Goal: Task Accomplishment & Management: Manage account settings

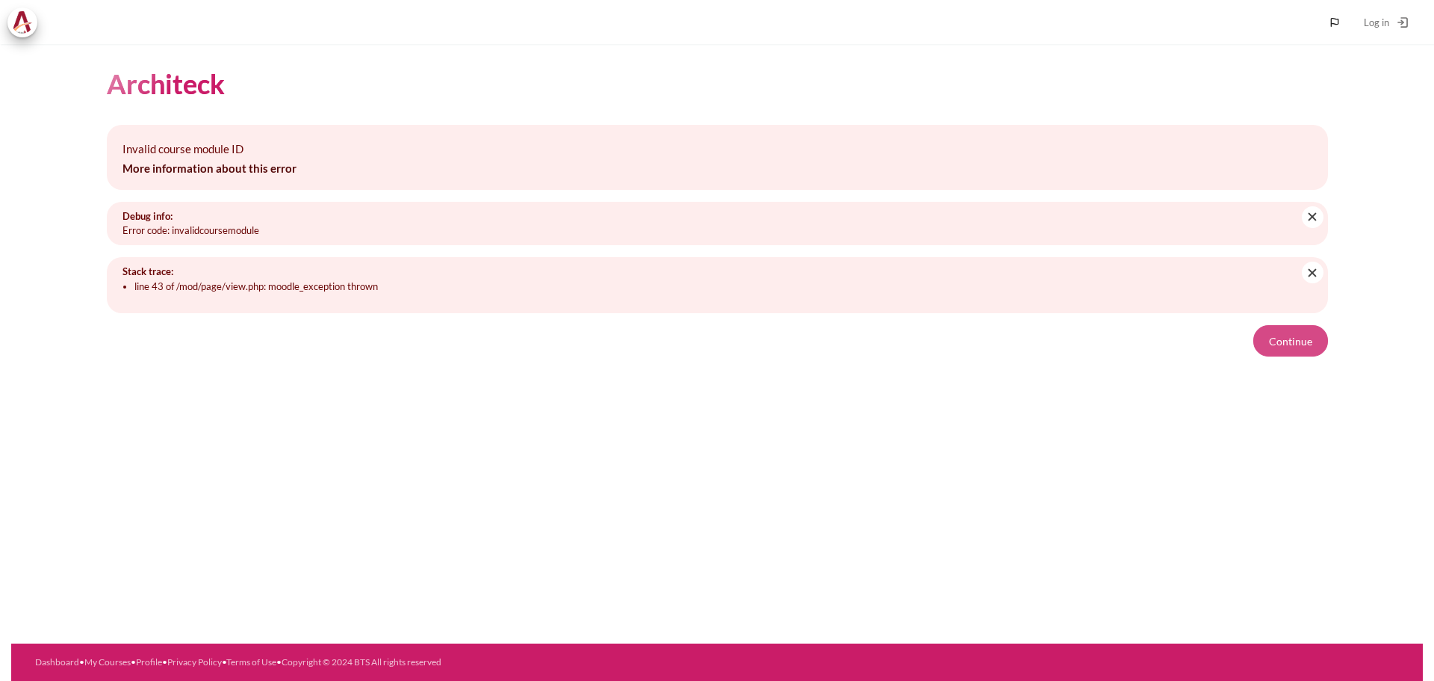
click at [1282, 347] on button "Continue" at bounding box center [1291, 340] width 75 height 31
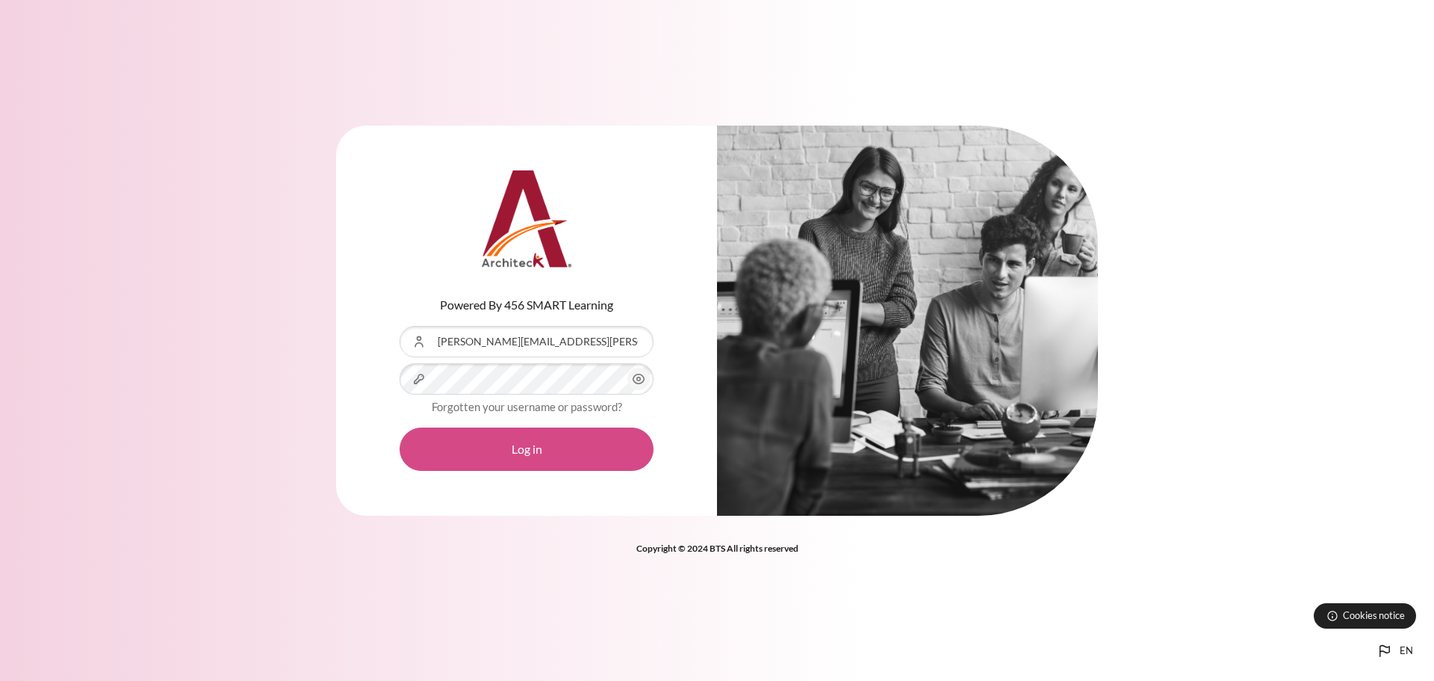
click at [550, 451] on button "Log in" at bounding box center [527, 448] width 254 height 43
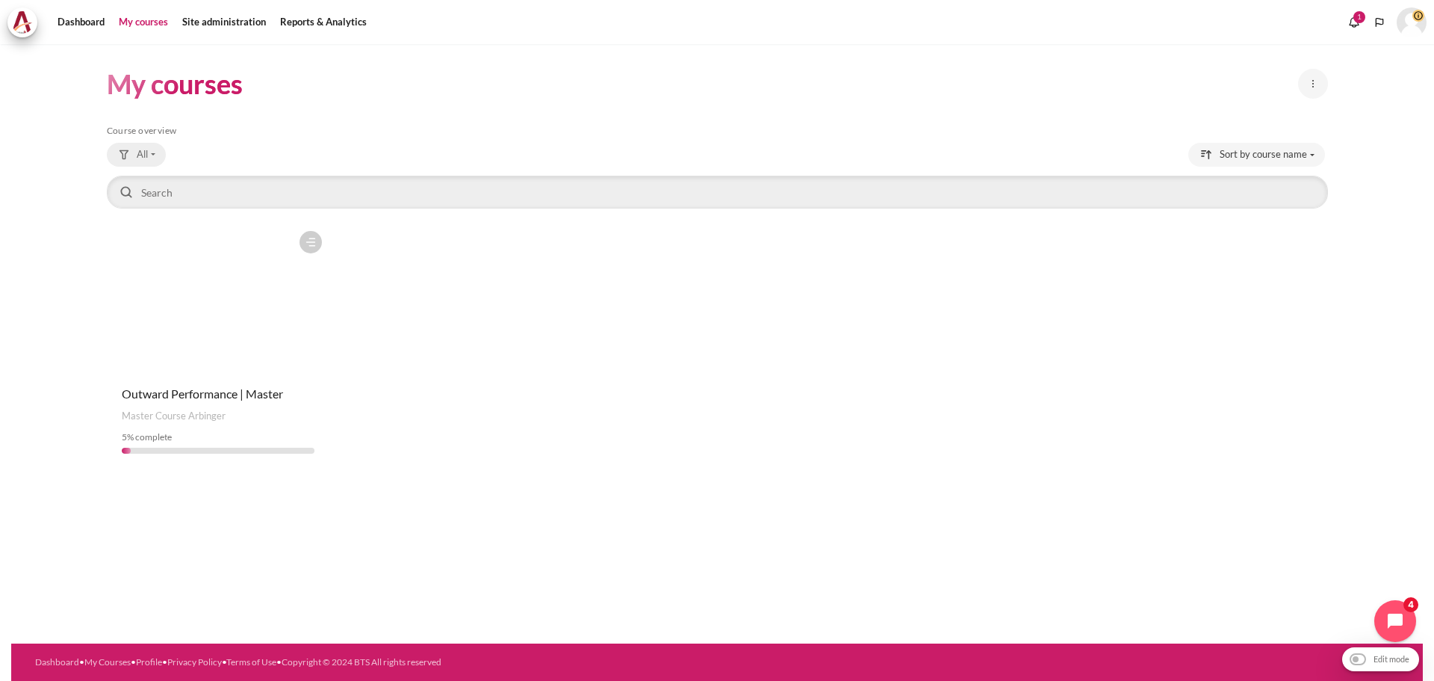
click at [139, 154] on span "All" at bounding box center [142, 154] width 11 height 15
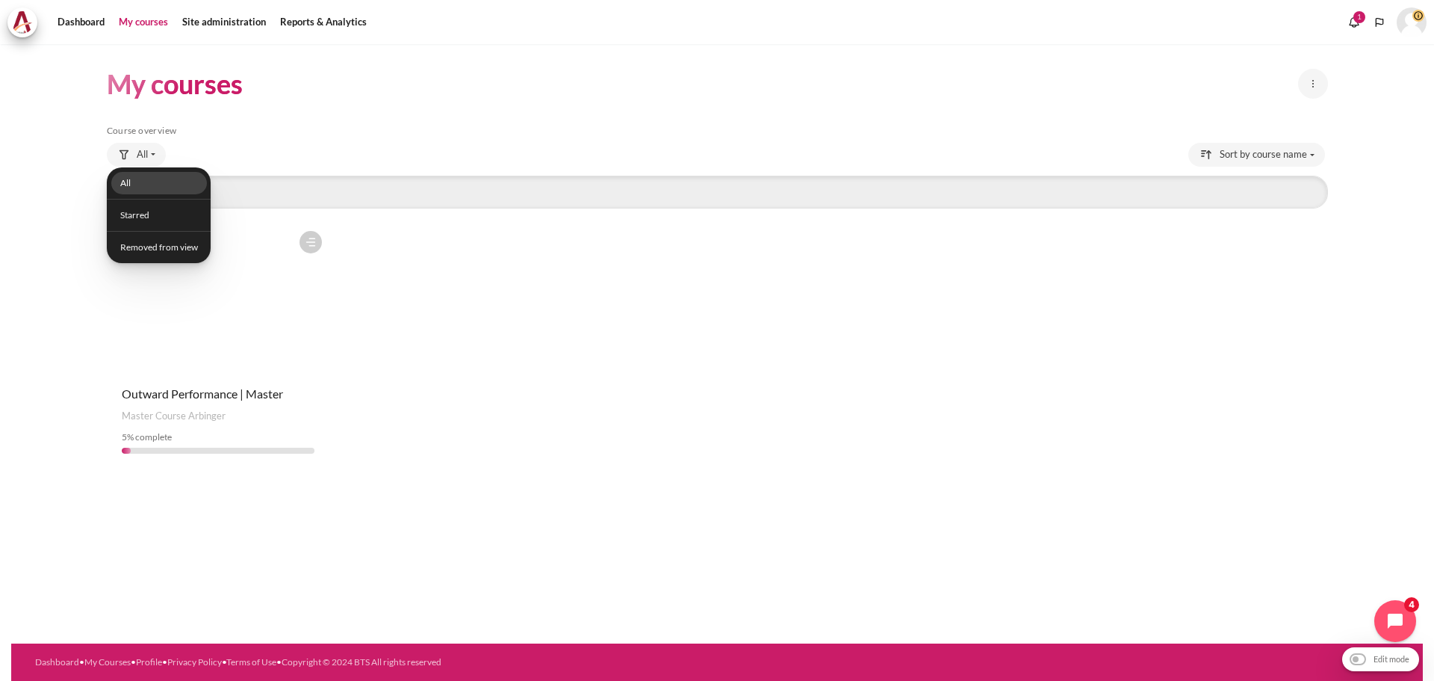
click at [140, 183] on link "All" at bounding box center [159, 183] width 96 height 23
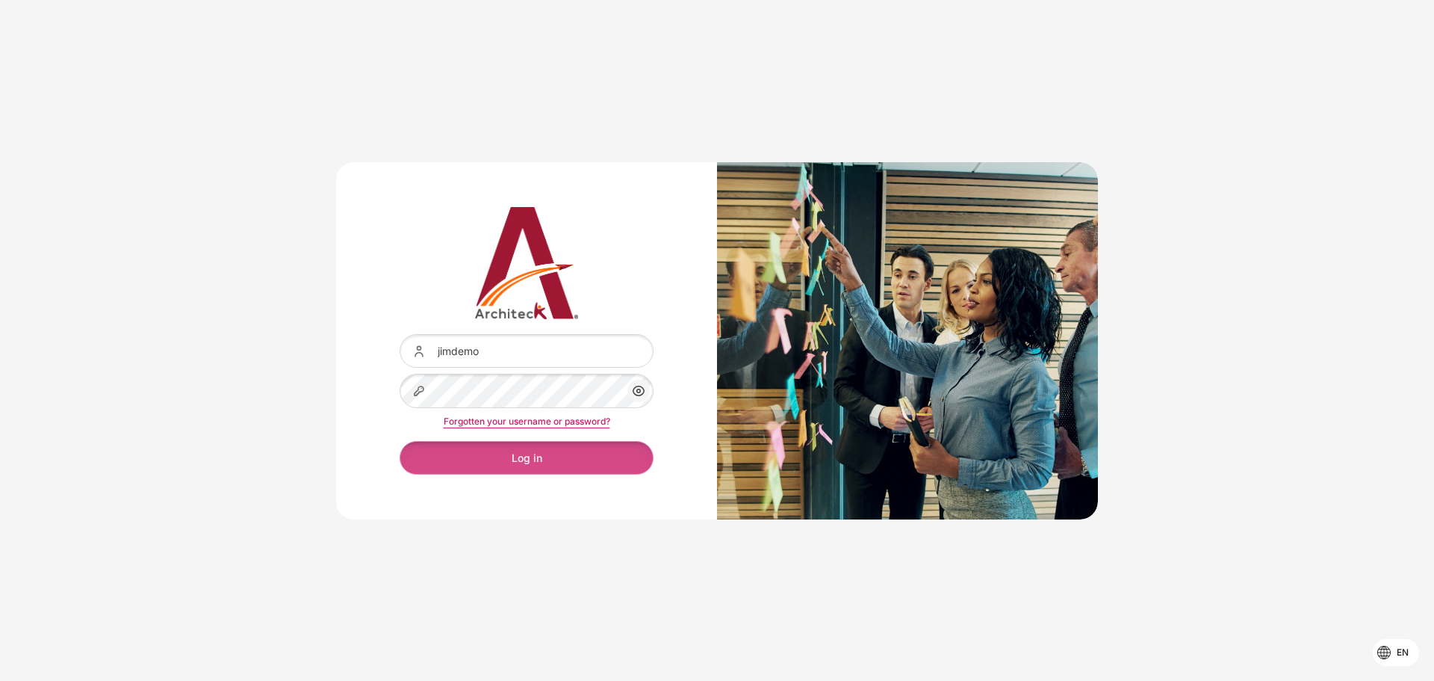
click at [531, 454] on button "Log in" at bounding box center [527, 458] width 254 height 34
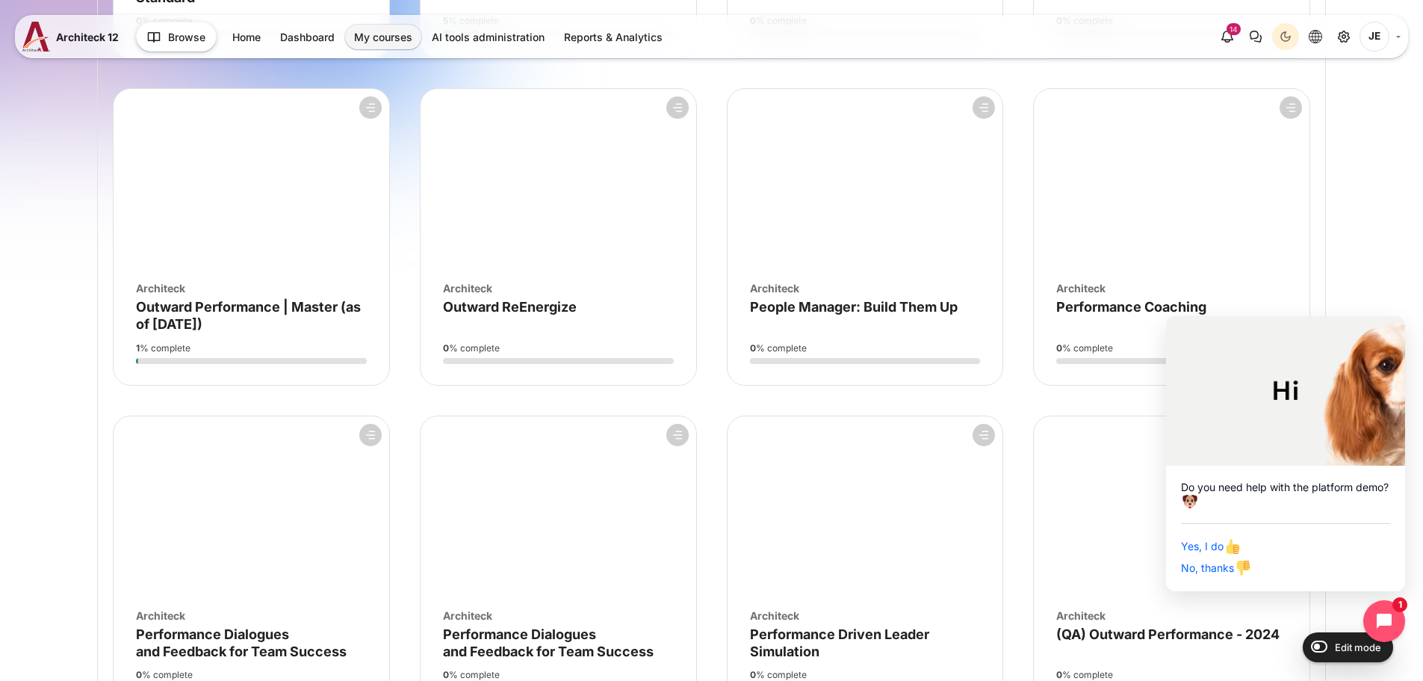
scroll to position [1494, 0]
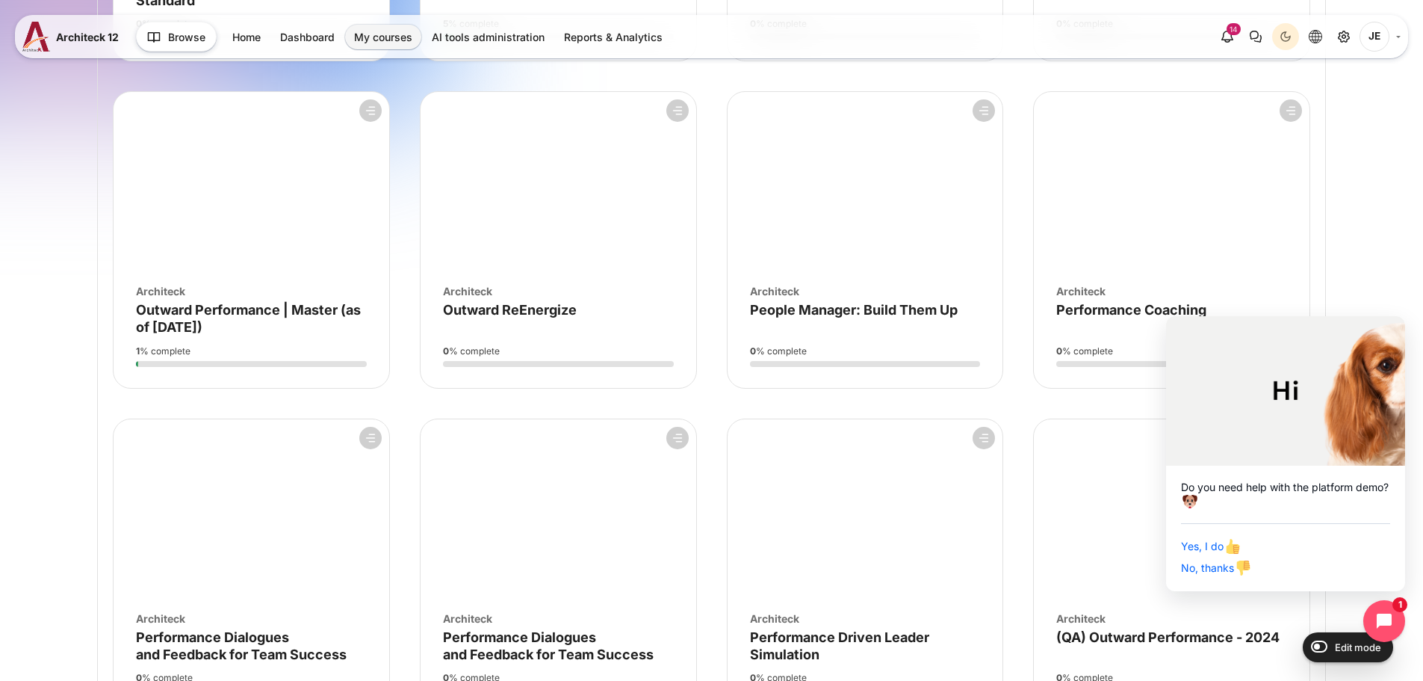
click at [253, 191] on figure "Course overview" at bounding box center [252, 181] width 276 height 179
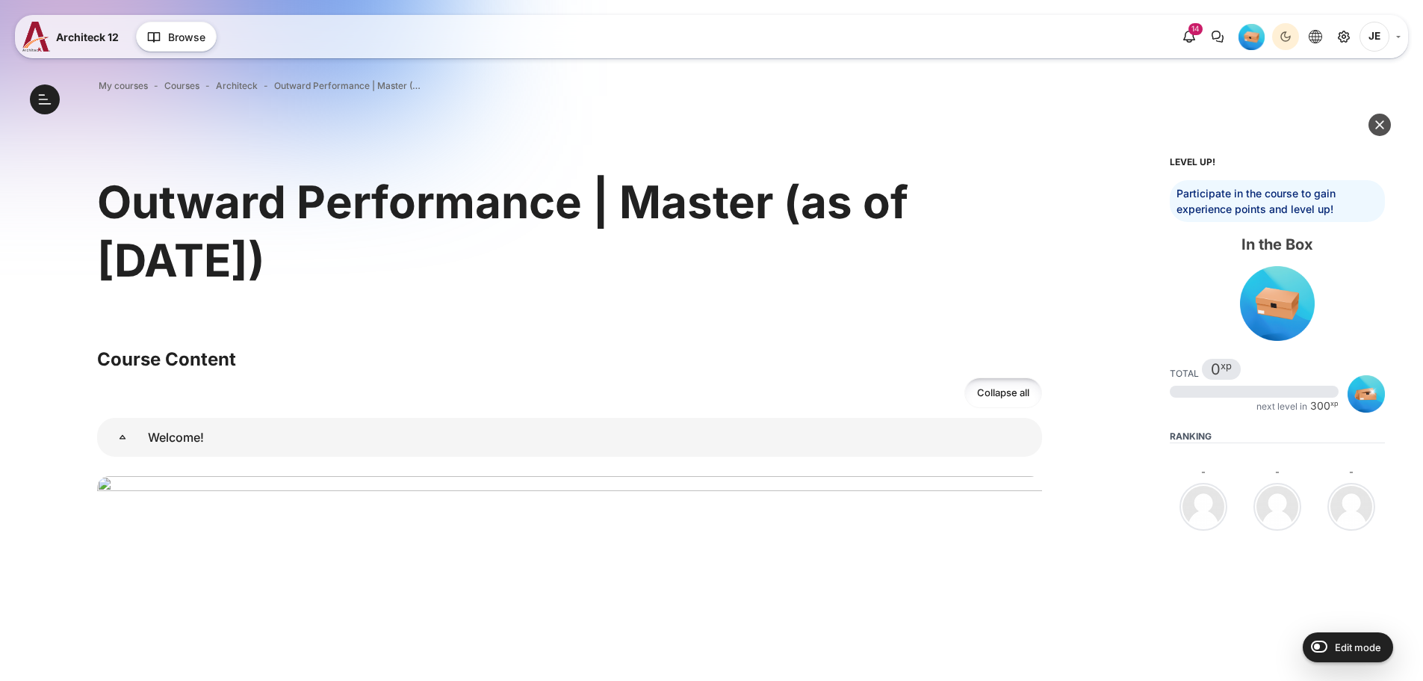
click at [1374, 119] on button at bounding box center [1380, 125] width 22 height 22
click at [1379, 37] on span "JE" at bounding box center [1375, 37] width 30 height 30
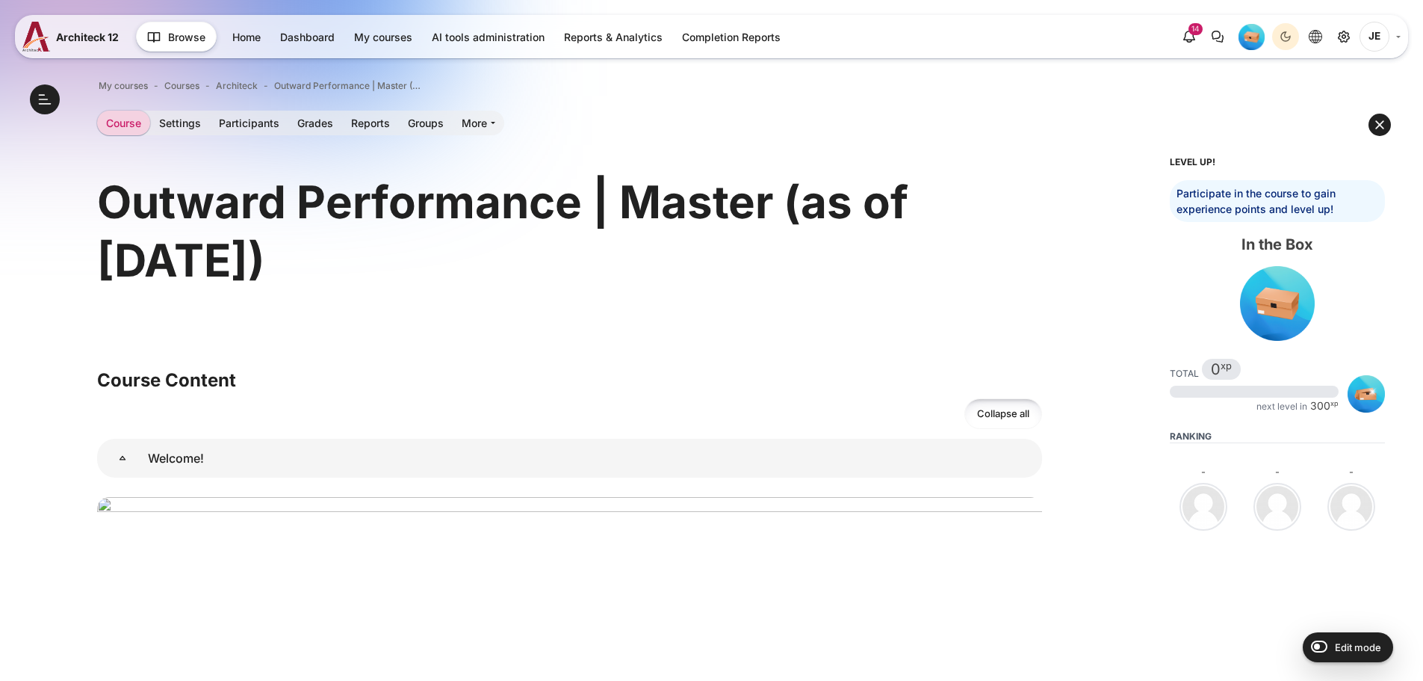
click at [1372, 41] on span "JE" at bounding box center [1375, 37] width 30 height 30
click at [1375, 31] on span "JE" at bounding box center [1375, 37] width 30 height 30
click at [1399, 35] on link "JE" at bounding box center [1380, 37] width 41 height 30
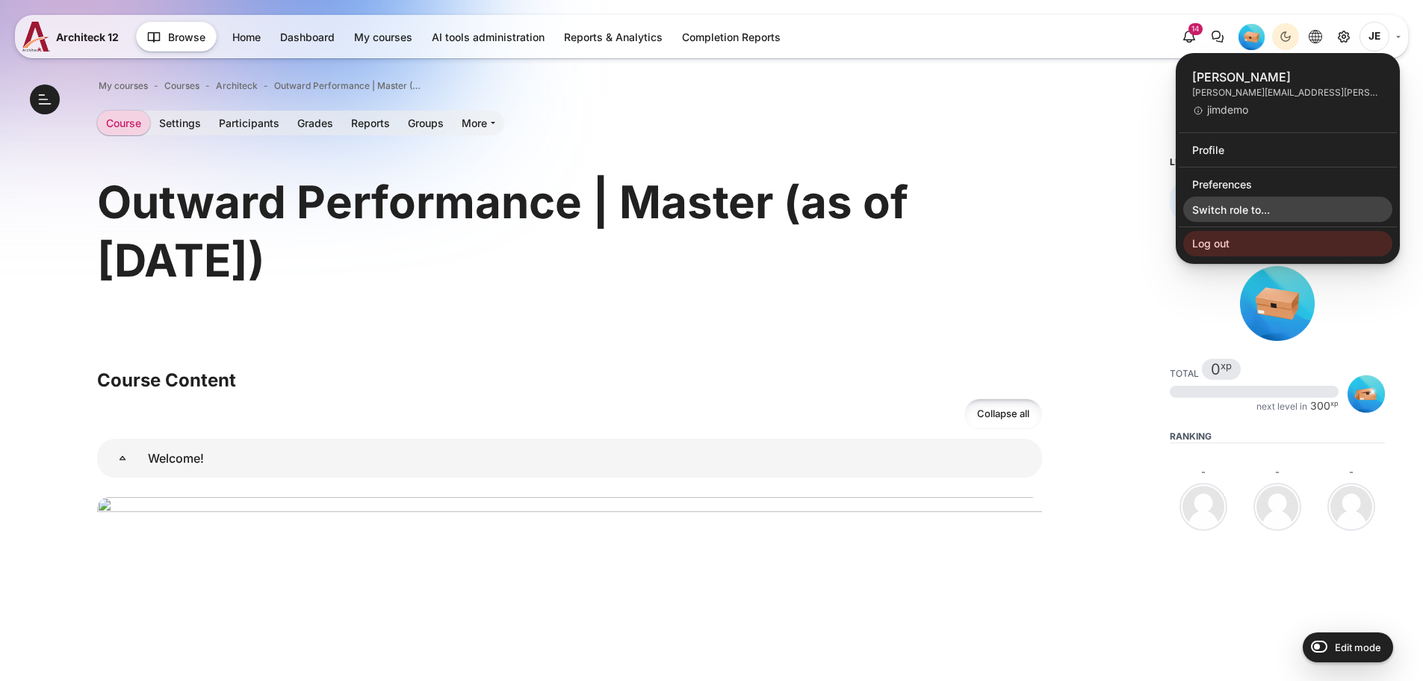
click at [1209, 205] on link "Switch role to..." at bounding box center [1287, 208] width 209 height 25
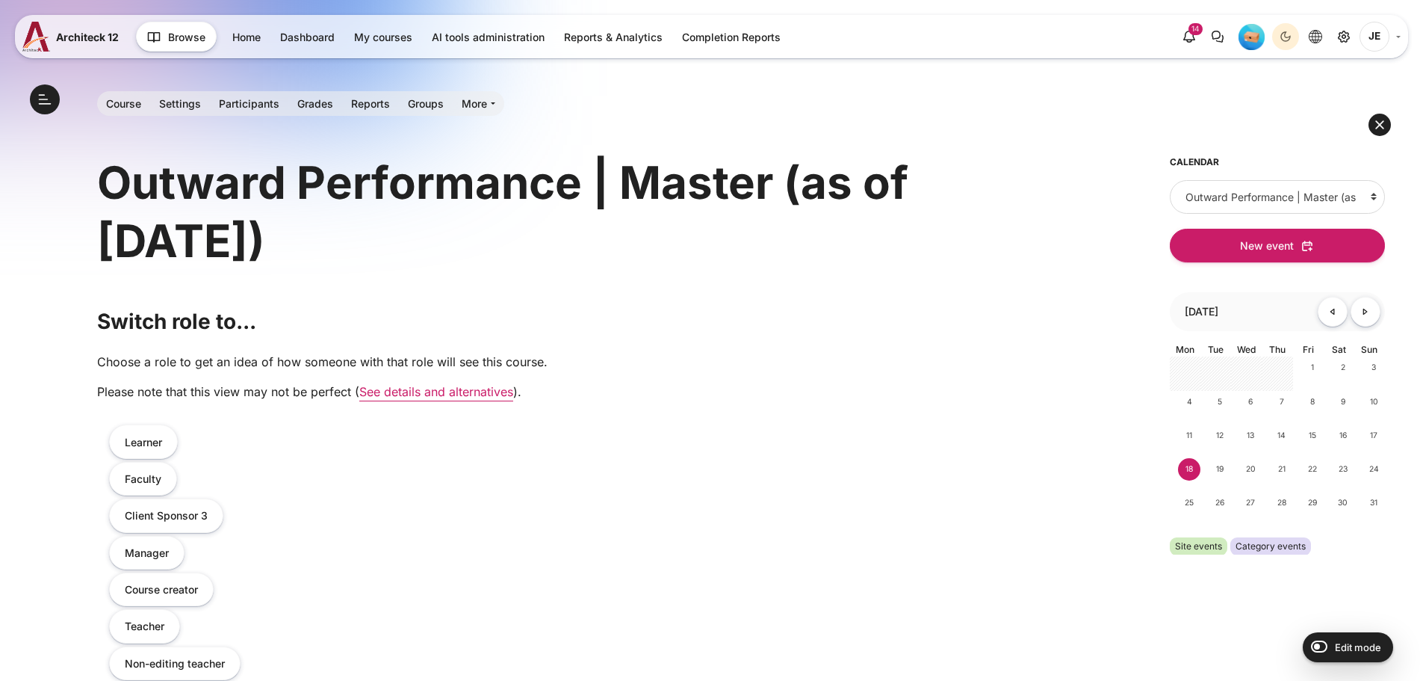
scroll to position [374, 0]
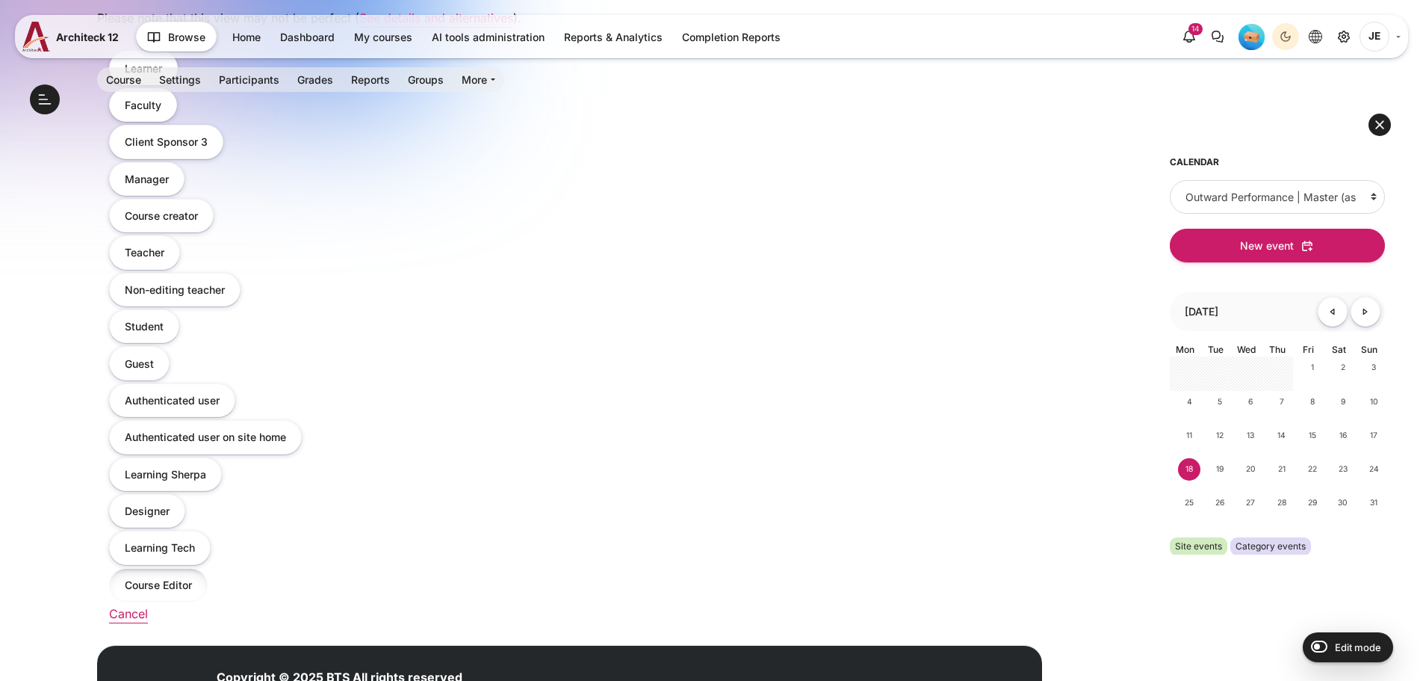
click at [141, 584] on button "Course Editor" at bounding box center [158, 585] width 99 height 34
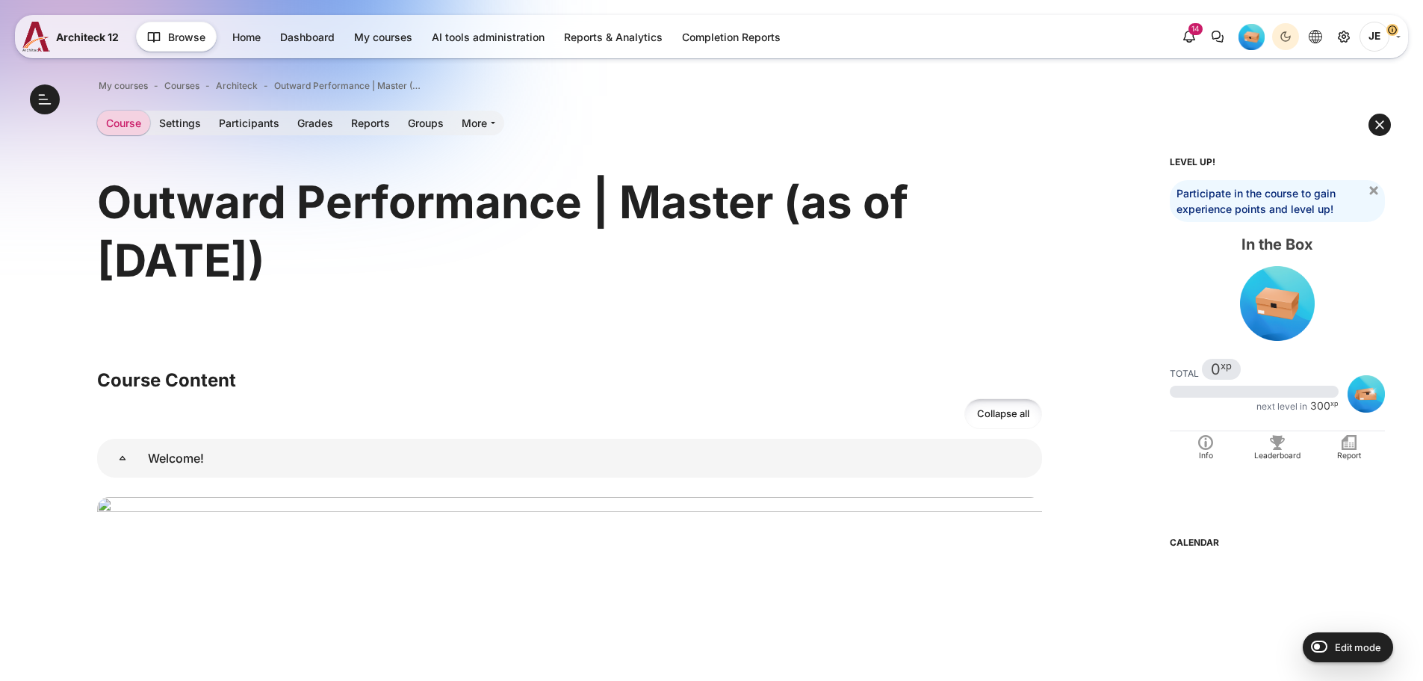
click at [1323, 646] on input "Edit mode" at bounding box center [1316, 645] width 26 height 15
checkbox input "true"
click at [173, 125] on link "Settings" at bounding box center [180, 123] width 60 height 25
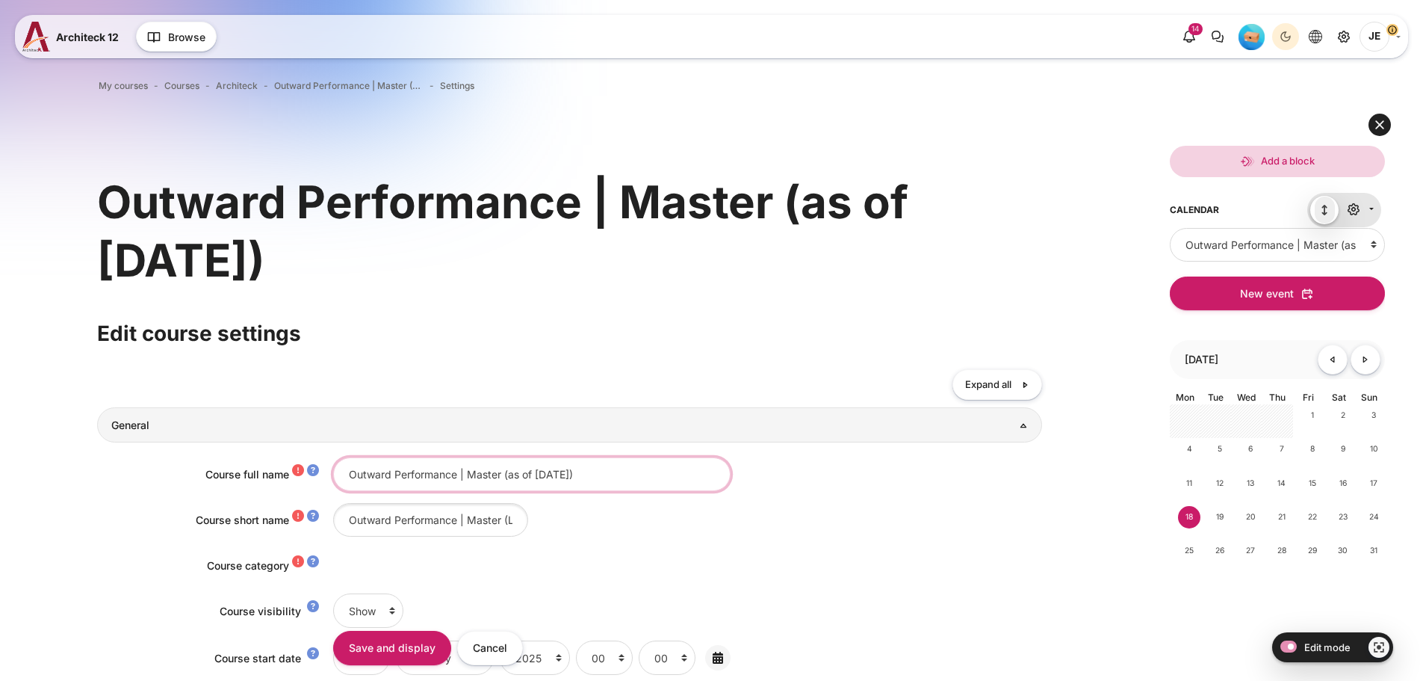
click at [585, 476] on input "Outward Performance | Master (as of Feb 25)" at bounding box center [531, 474] width 397 height 34
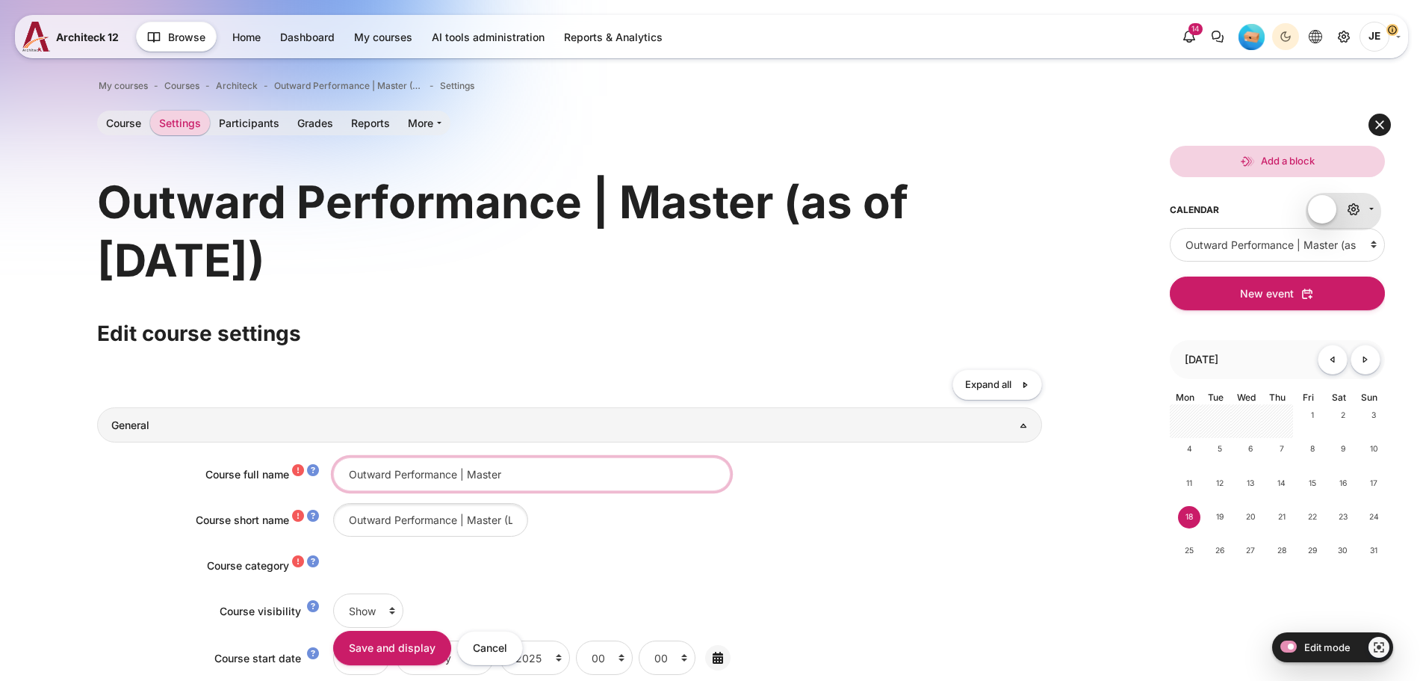
type input "Outward Performance | Master"
click at [497, 518] on input "Outward Performance | Master (Latest)" at bounding box center [430, 520] width 195 height 34
click at [487, 521] on input "Outward Performance | Master (Latest)" at bounding box center [430, 520] width 195 height 34
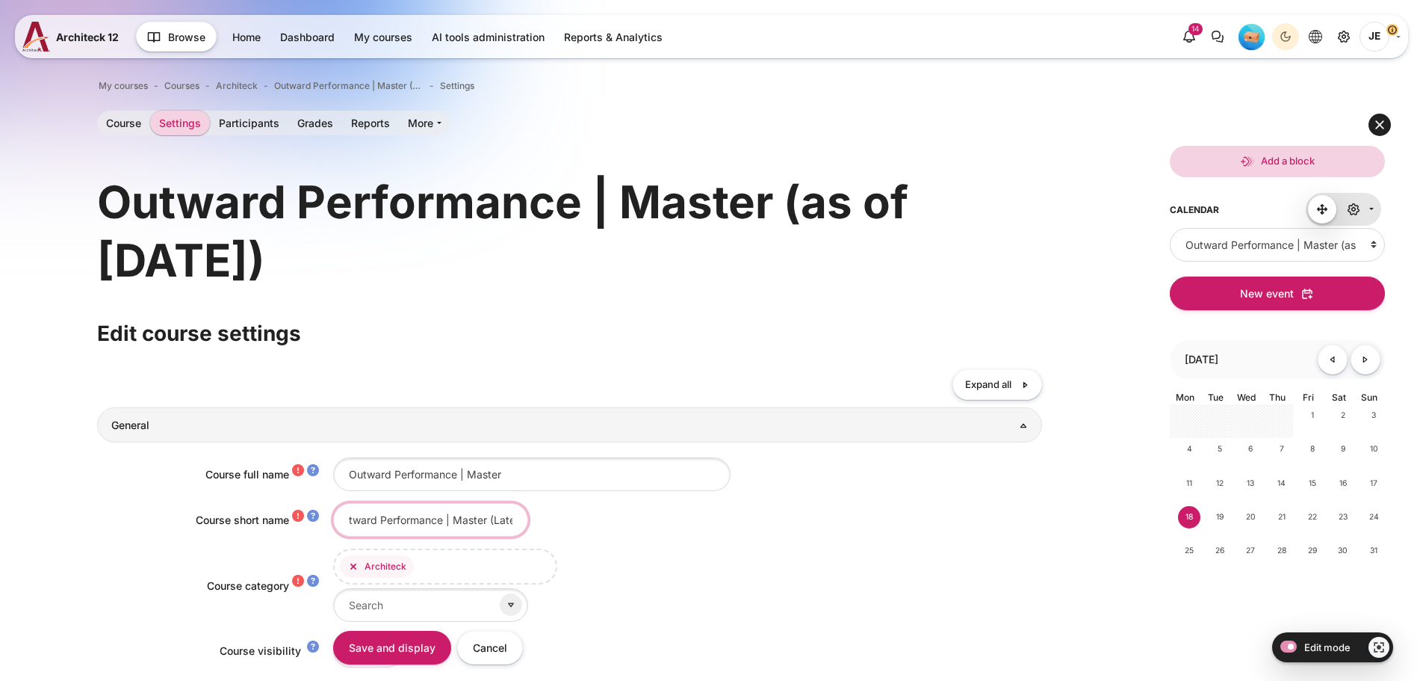
scroll to position [0, 33]
click at [581, 512] on div "Outward Performance | Master (Latest)" at bounding box center [687, 520] width 709 height 34
click at [400, 651] on input "Save and display" at bounding box center [392, 648] width 118 height 34
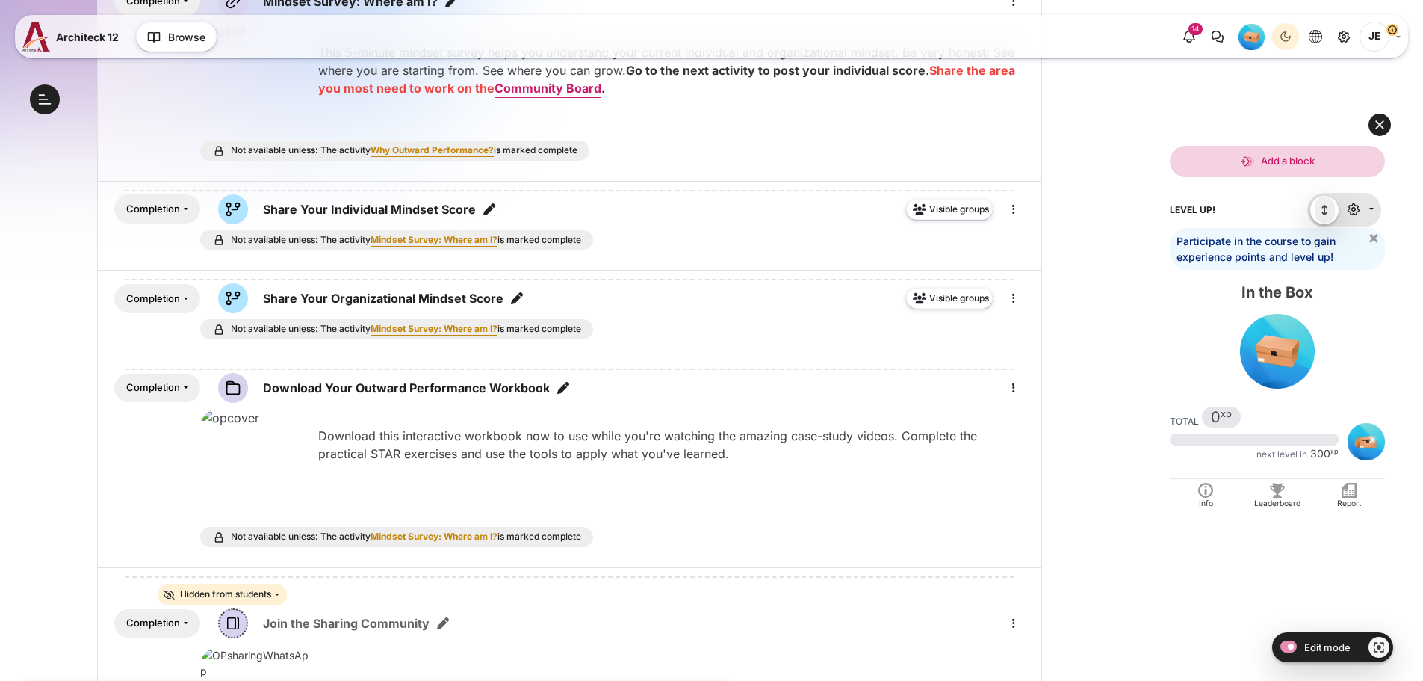
scroll to position [1067, 0]
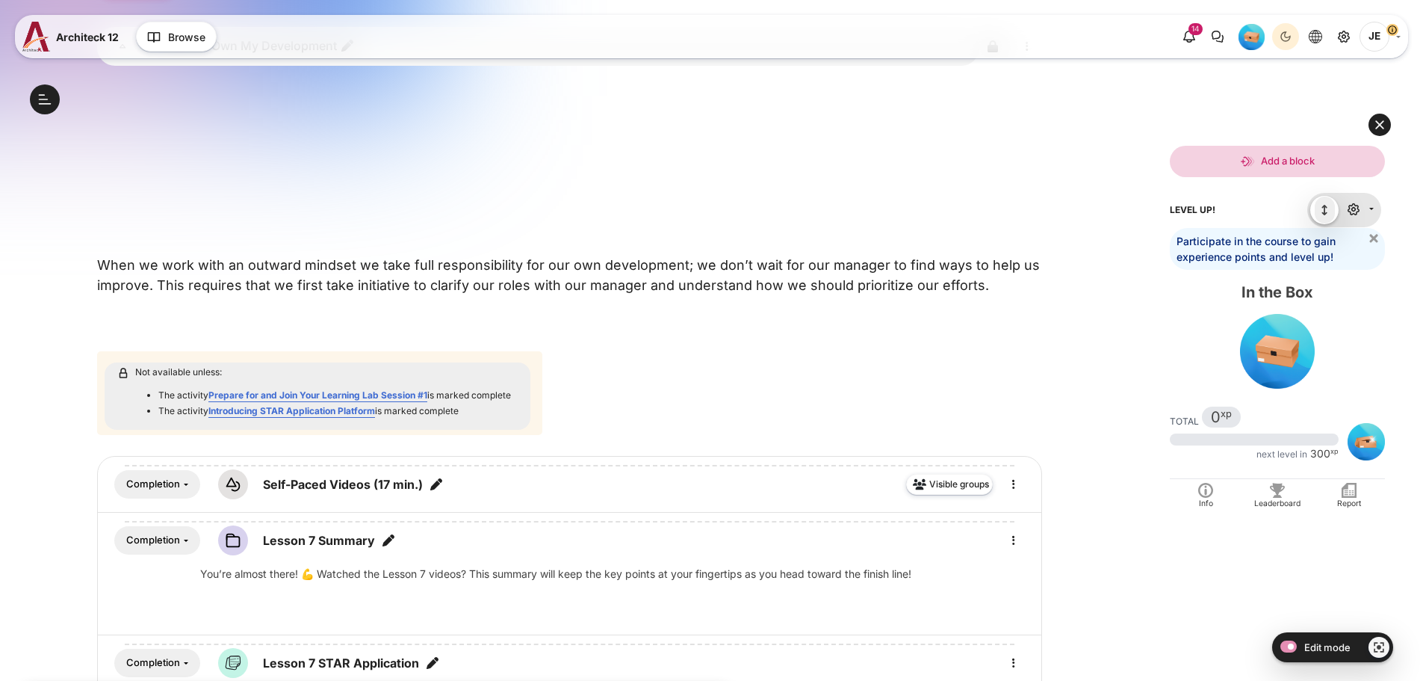
scroll to position [9306, 0]
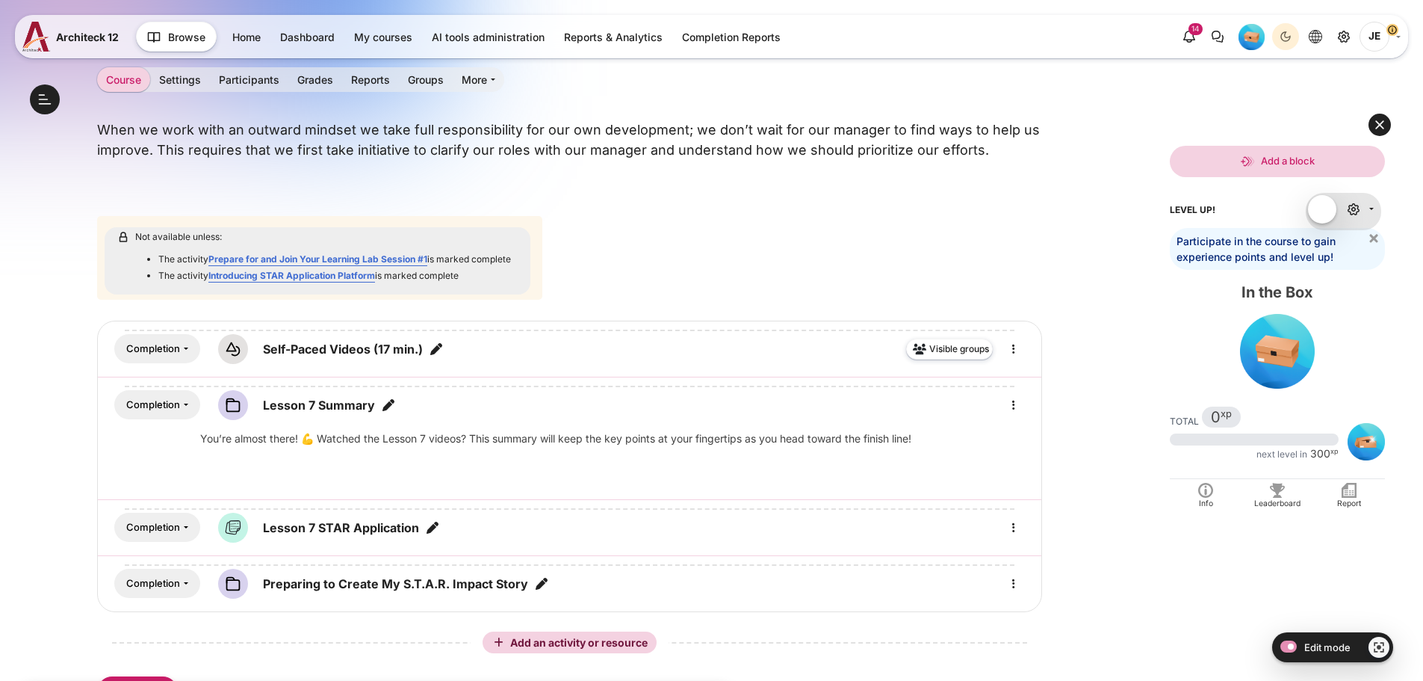
click at [1376, 34] on span "JE" at bounding box center [1375, 37] width 30 height 30
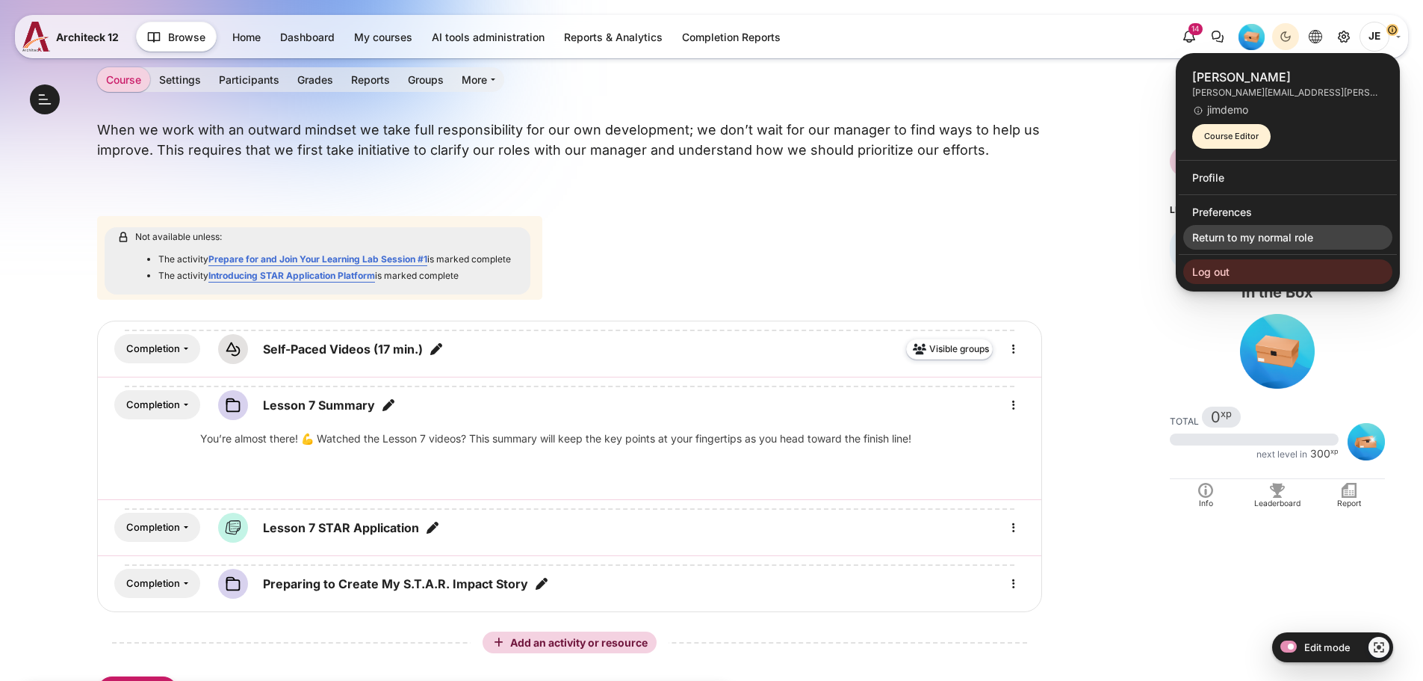
click at [1210, 238] on link "Return to my normal role" at bounding box center [1287, 237] width 209 height 25
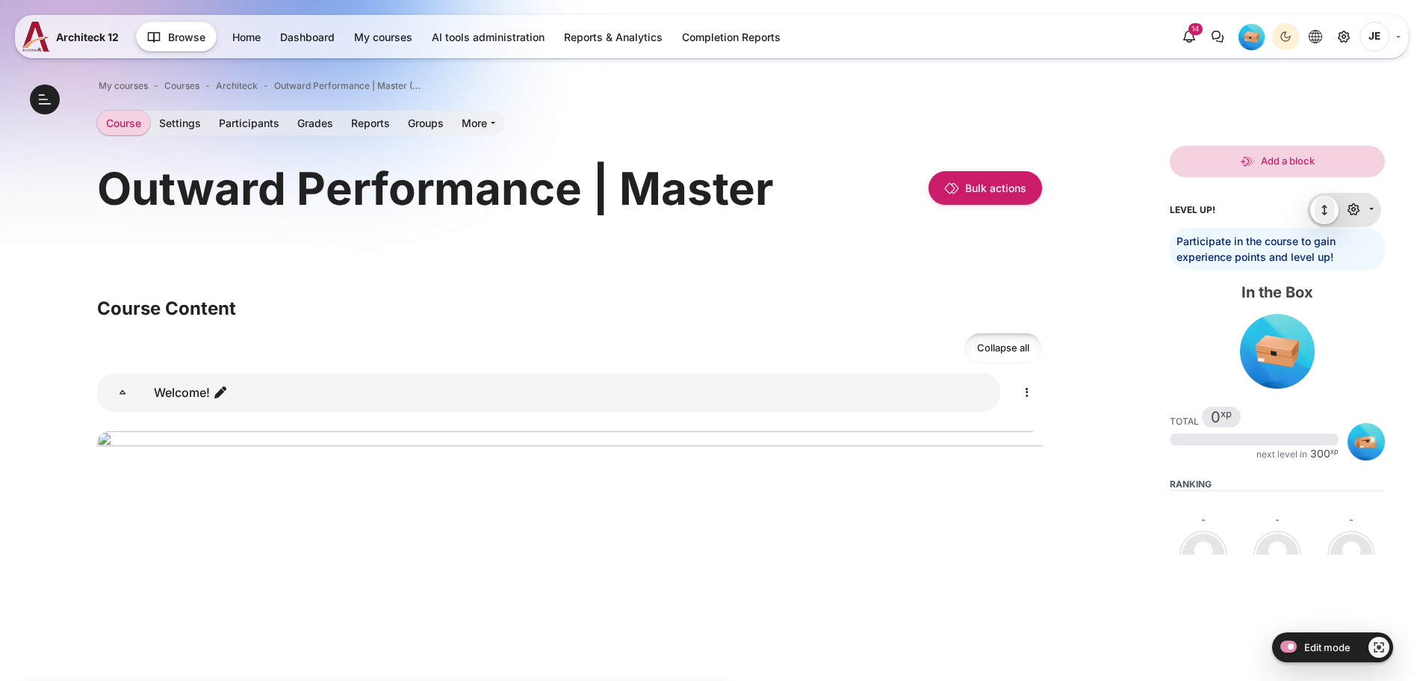
drag, startPoint x: 1375, startPoint y: 32, endPoint x: 1183, endPoint y: 199, distance: 254.7
click at [1375, 32] on span "JE" at bounding box center [1375, 37] width 30 height 30
click at [0, 0] on link "Switch role to..." at bounding box center [0, 0] width 0 height 0
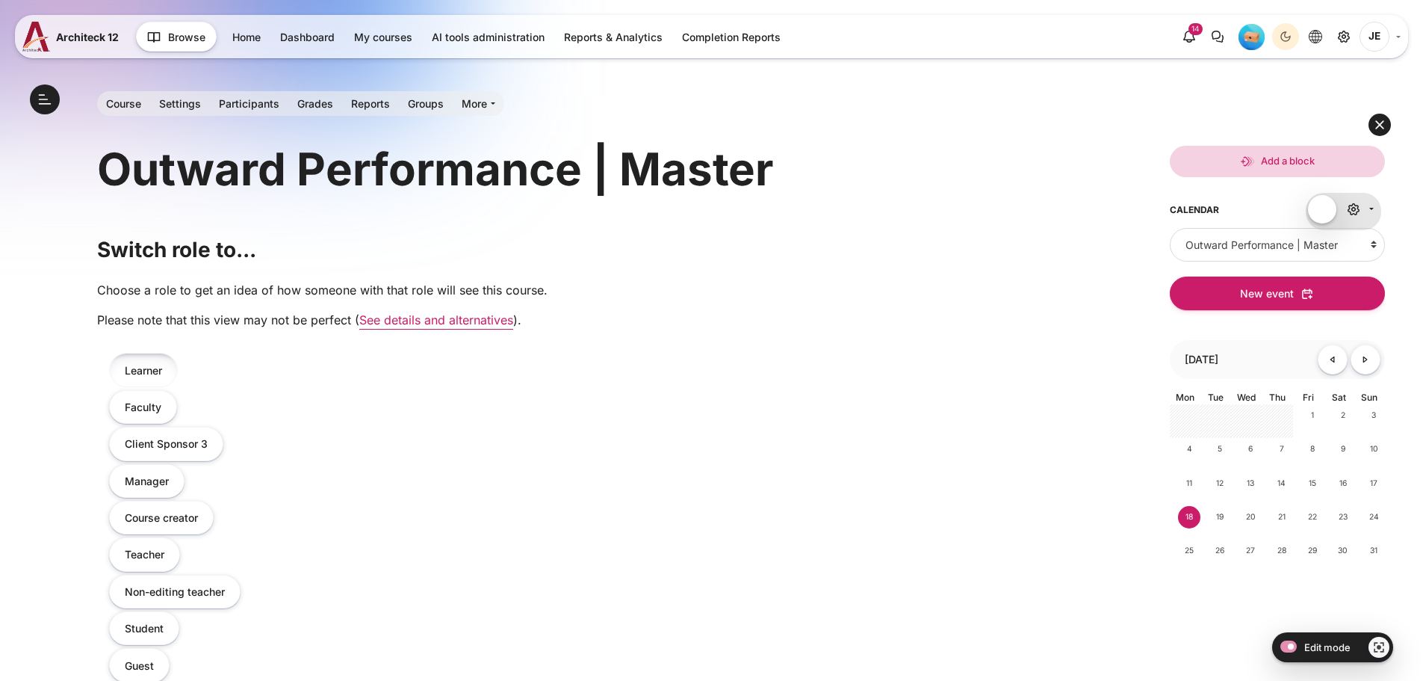
click at [142, 371] on button "Learner" at bounding box center [143, 370] width 69 height 34
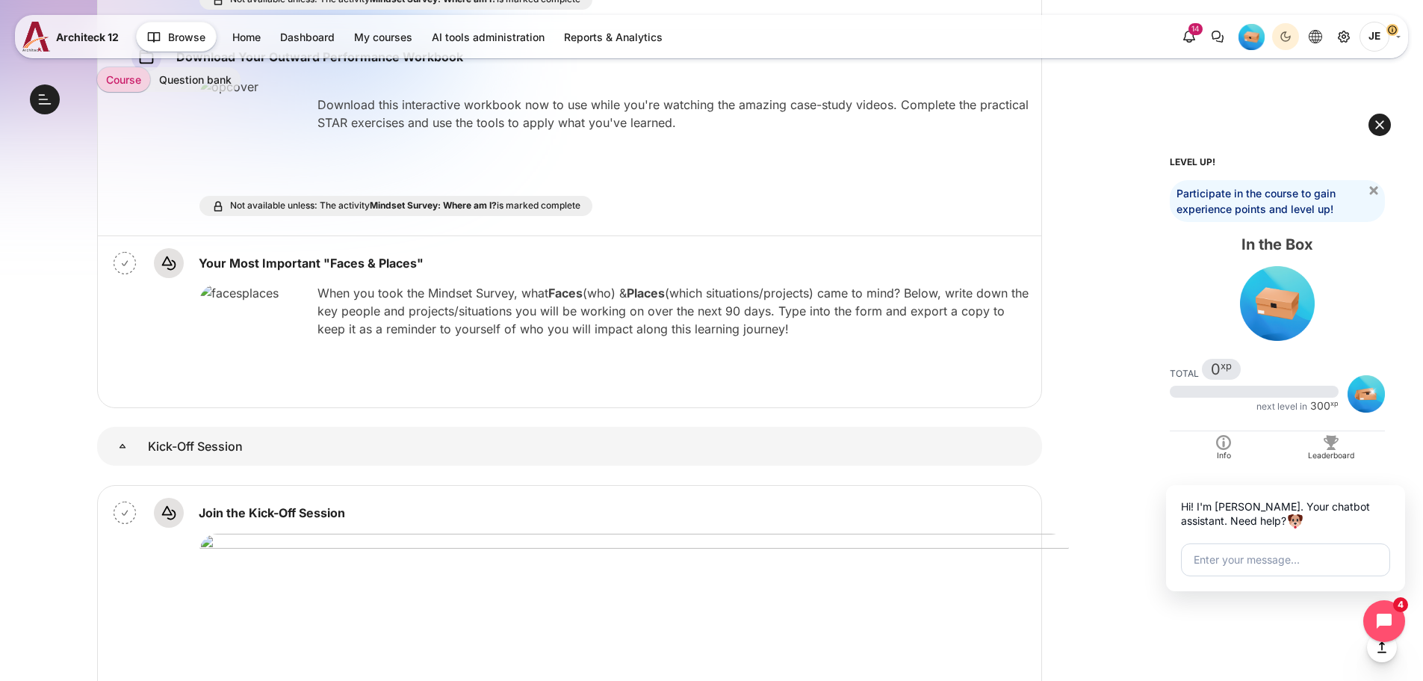
scroll to position [1270, 0]
